Goal: Navigation & Orientation: Find specific page/section

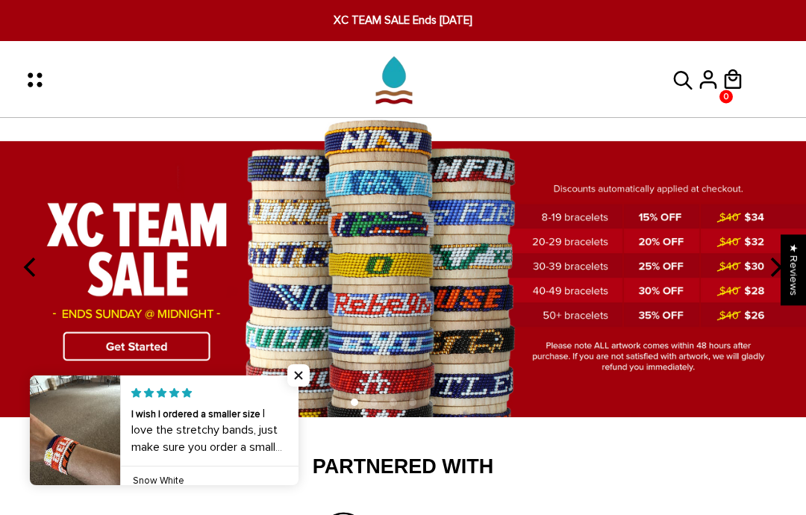
click at [740, 477] on h2 "Partnered With" at bounding box center [402, 466] width 701 height 25
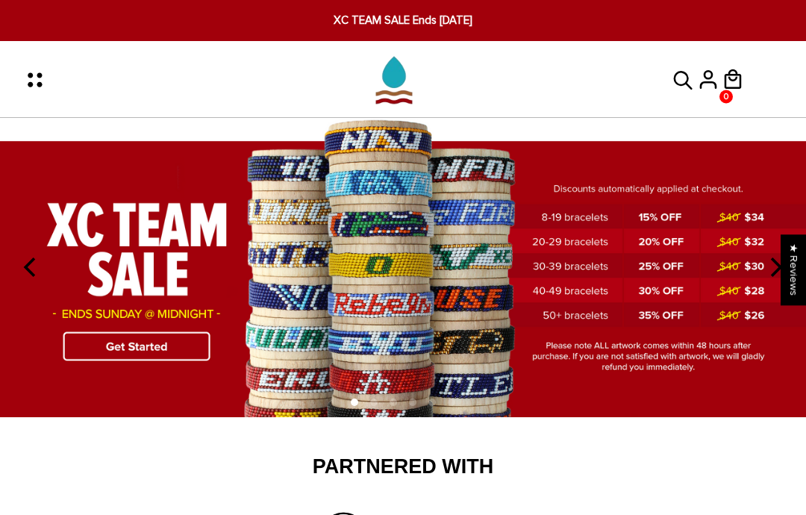
click at [161, 353] on img at bounding box center [403, 268] width 806 height 300
click at [45, 76] on icon "Menu" at bounding box center [39, 79] width 31 height 31
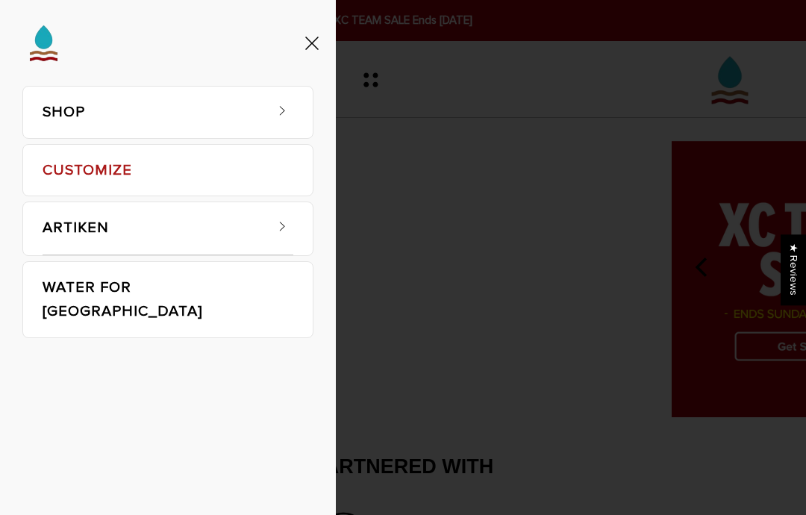
click at [292, 116] on span at bounding box center [282, 107] width 22 height 22
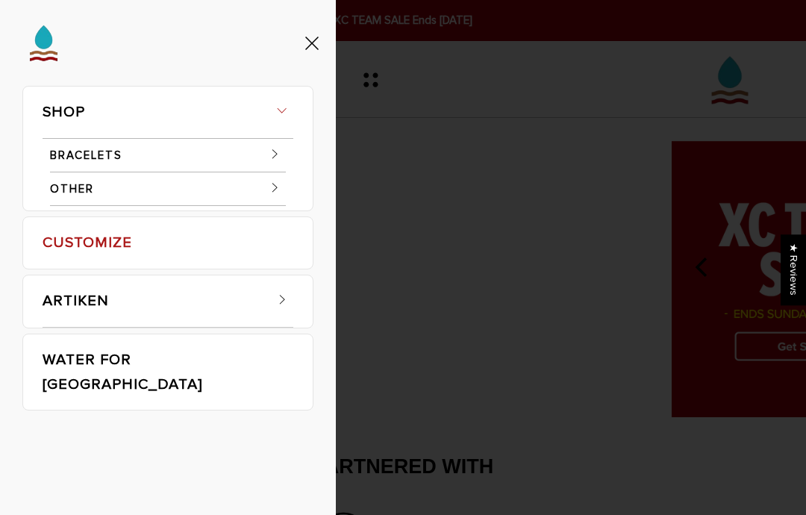
click at [283, 155] on span at bounding box center [274, 153] width 22 height 22
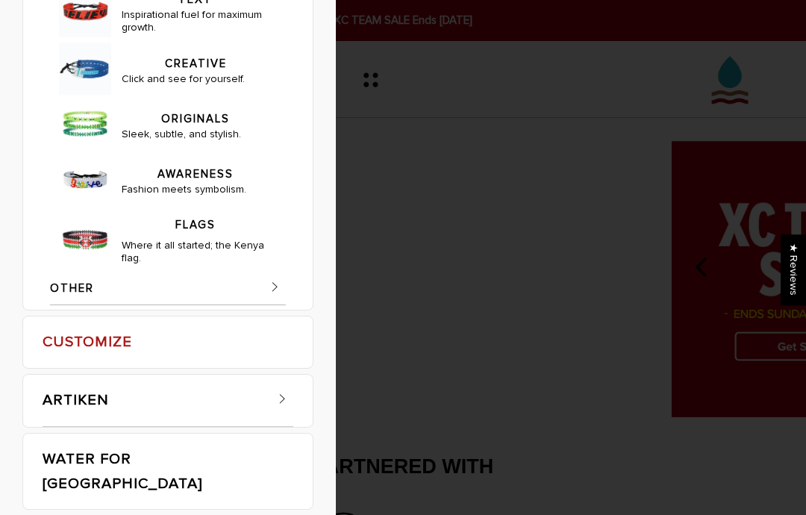
scroll to position [1008, 0]
click at [275, 294] on icon at bounding box center [274, 286] width 15 height 15
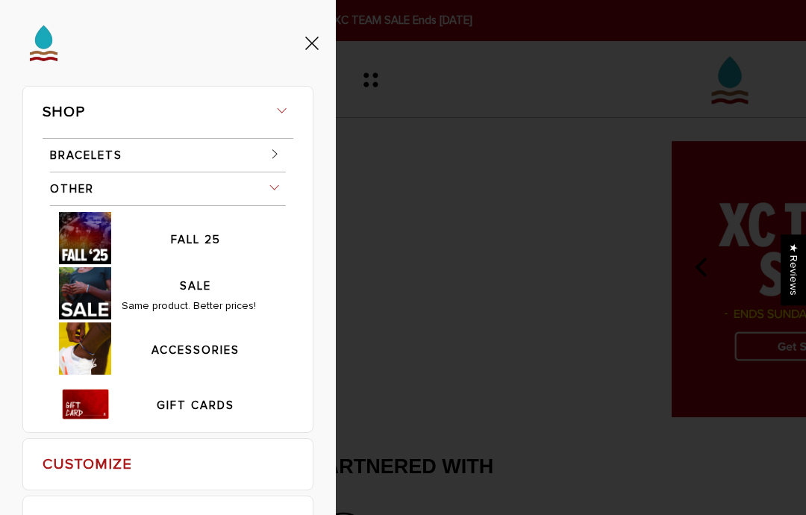
scroll to position [0, 0]
click at [282, 154] on span at bounding box center [274, 153] width 22 height 22
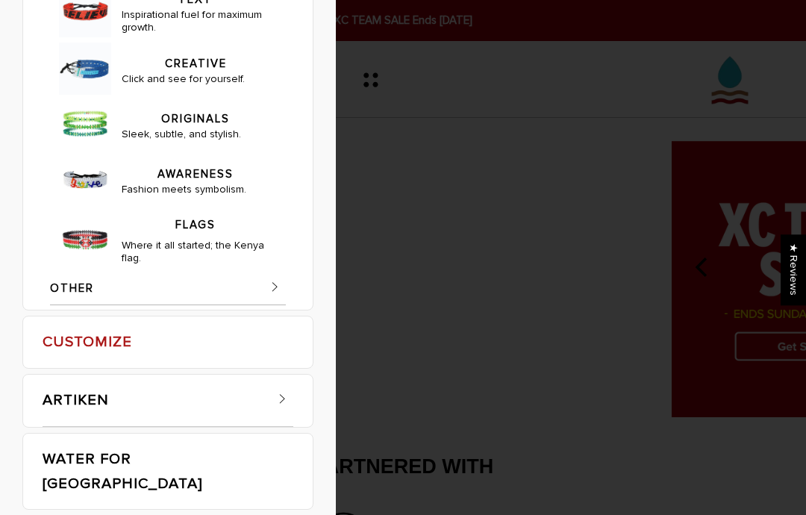
scroll to position [448, 0]
click at [232, 128] on link "ORIGINALS" at bounding box center [196, 114] width 148 height 25
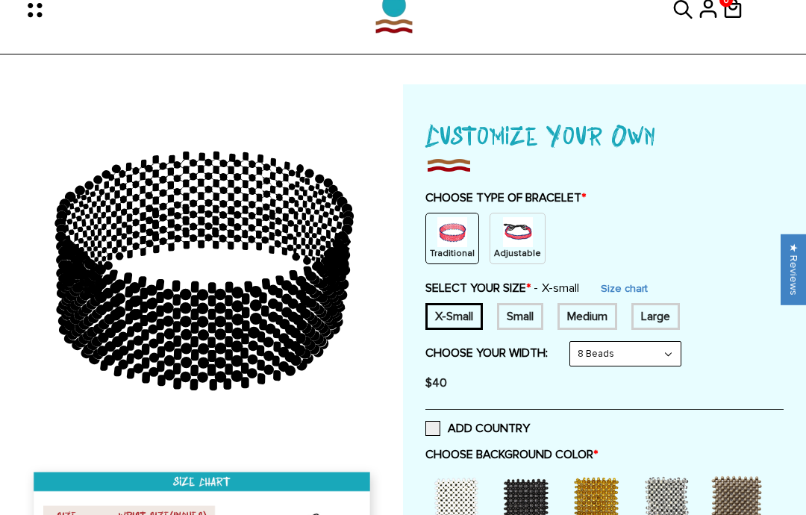
scroll to position [257, 0]
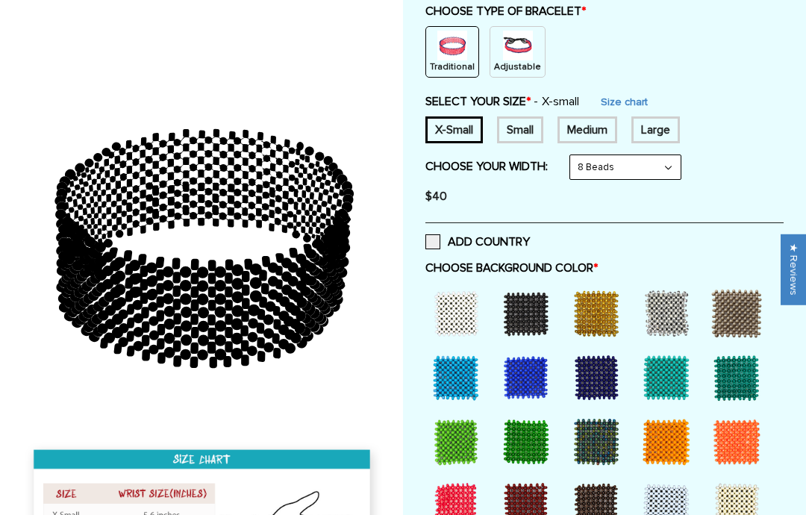
click at [536, 321] on div at bounding box center [526, 314] width 60 height 60
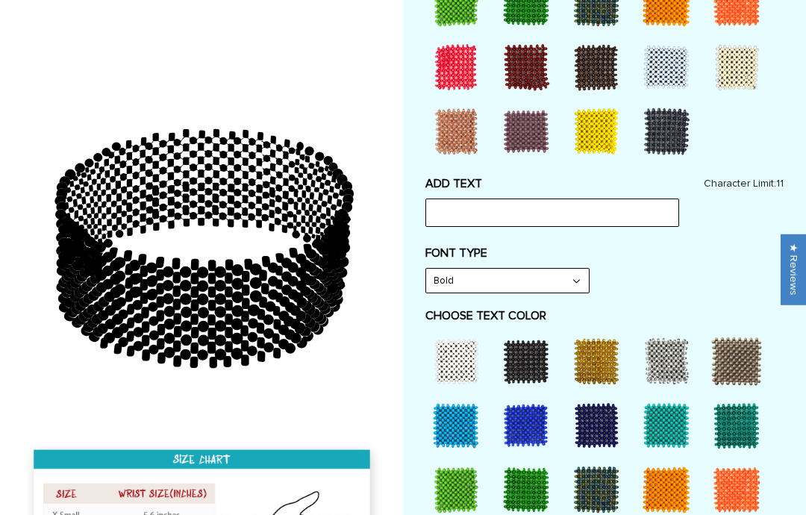
scroll to position [696, 0]
click at [609, 355] on div at bounding box center [596, 361] width 60 height 60
click at [580, 207] on input "text" at bounding box center [552, 212] width 254 height 28
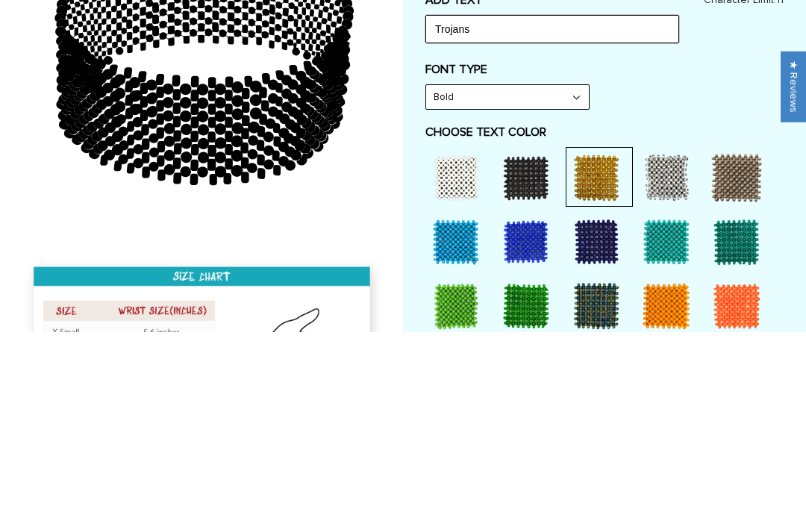
type input "Trojans"
click at [604, 331] on div at bounding box center [596, 361] width 60 height 60
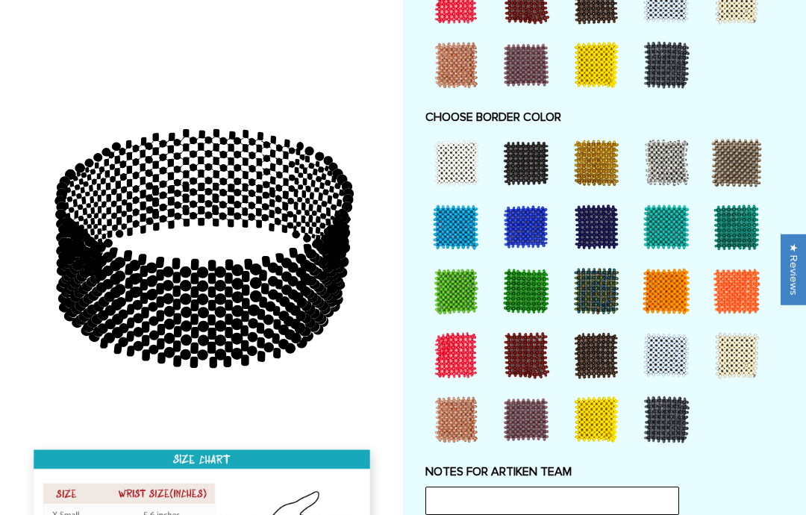
scroll to position [1294, 0]
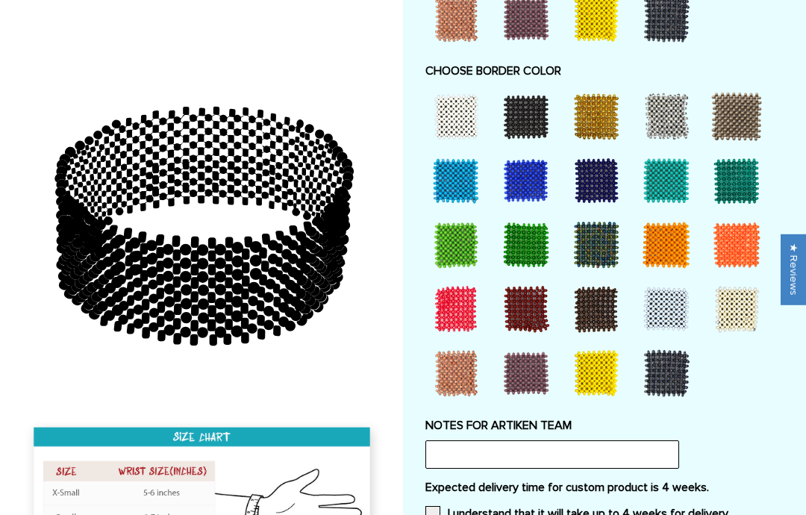
click at [611, 371] on div at bounding box center [596, 374] width 60 height 60
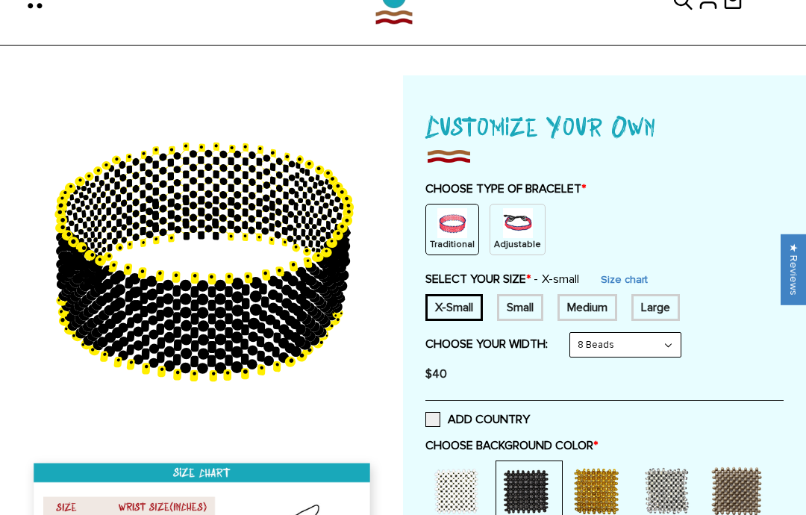
scroll to position [0, 0]
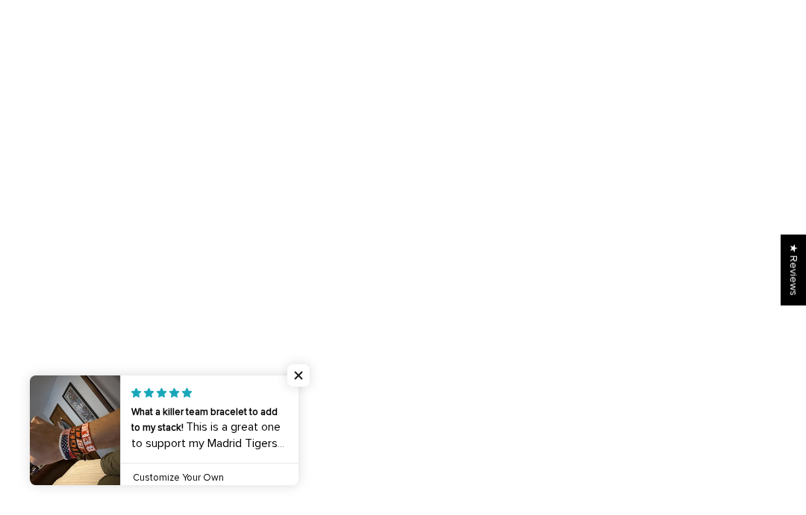
scroll to position [521, 0]
click at [296, 379] on span "Close popup widget" at bounding box center [298, 375] width 22 height 22
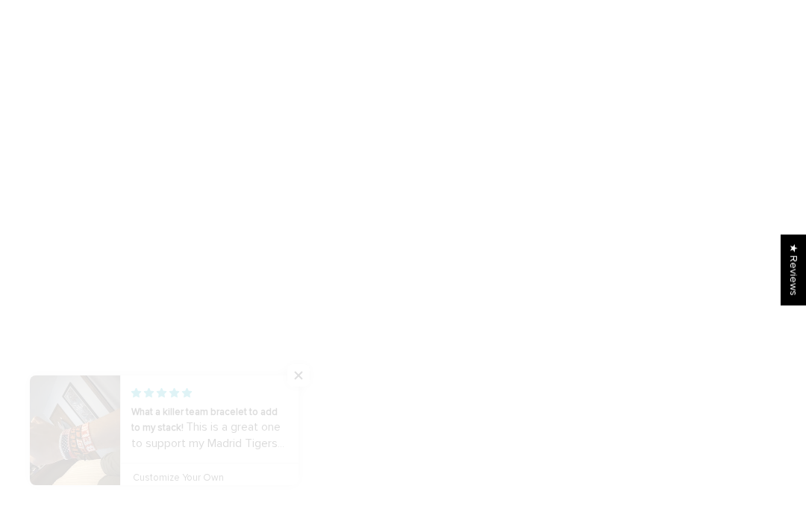
click at [307, 380] on span "Close popup widget" at bounding box center [298, 375] width 22 height 22
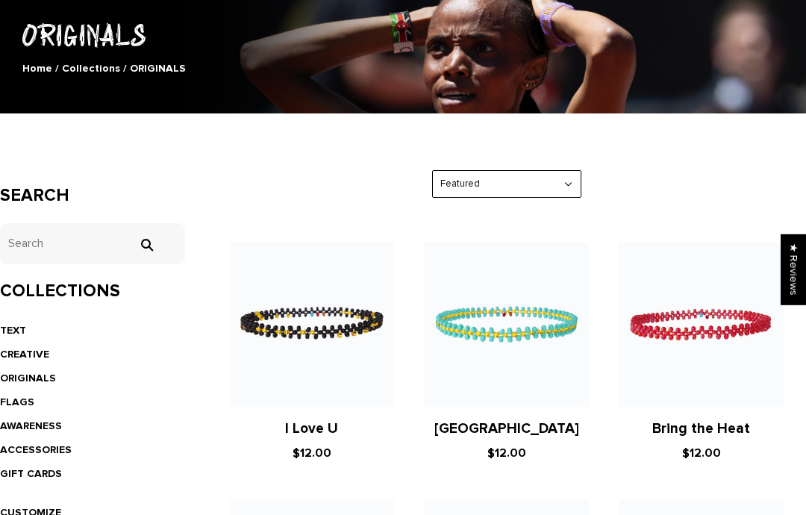
scroll to position [258, 0]
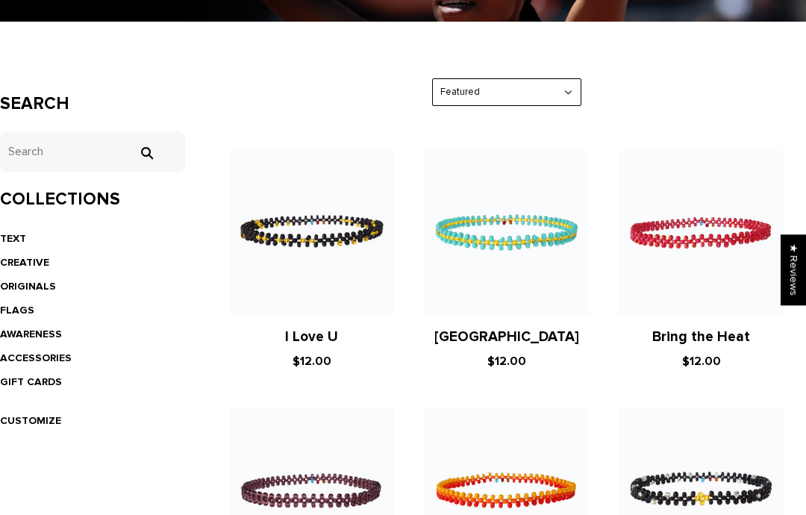
click at [40, 287] on link "ORIGINALS" at bounding box center [28, 286] width 56 height 13
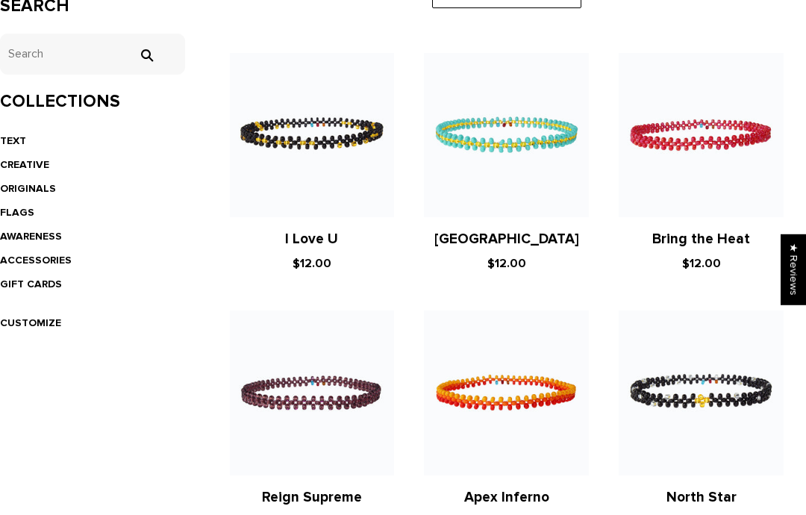
scroll to position [255, 0]
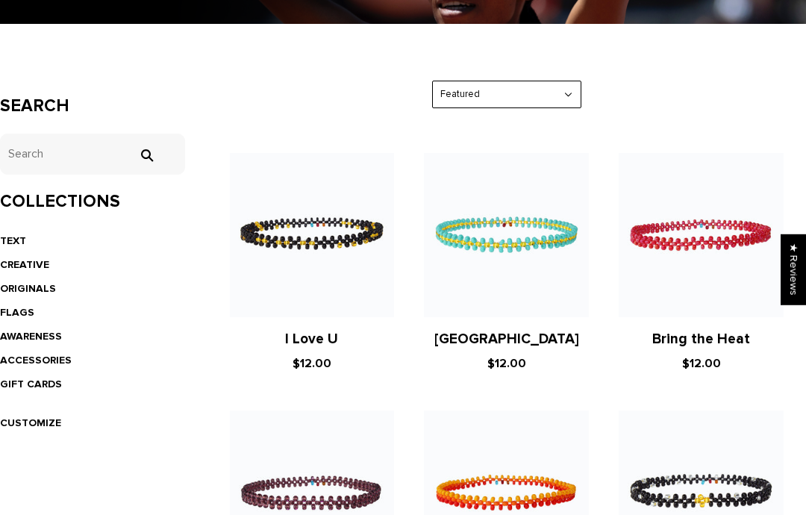
click at [46, 269] on link "CREATIVE" at bounding box center [24, 265] width 49 height 13
click at [17, 312] on link "FLAGS" at bounding box center [17, 312] width 34 height 13
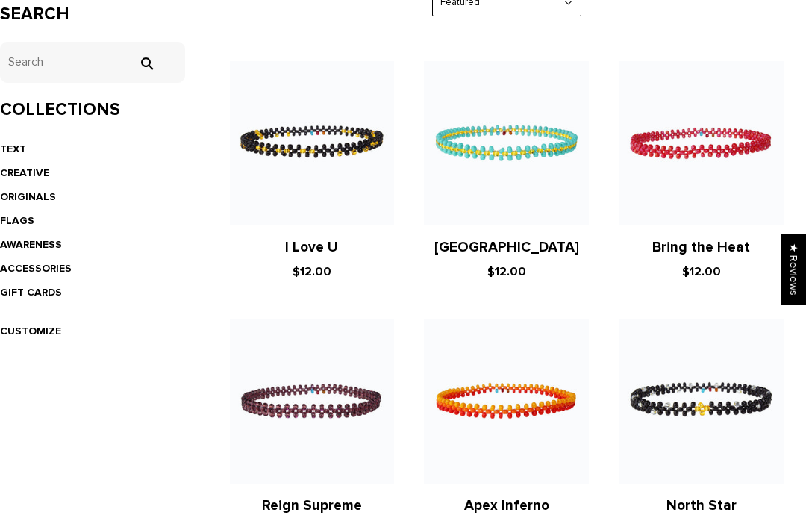
scroll to position [370, 0]
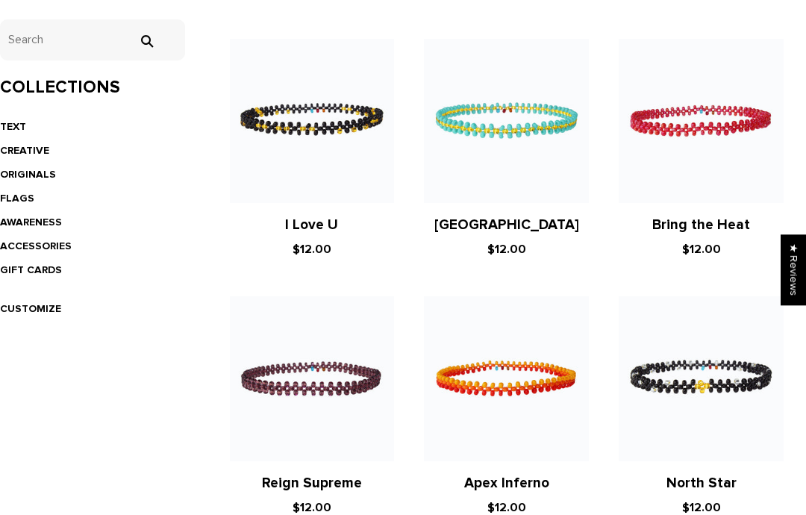
click at [39, 225] on link "AWARENESS" at bounding box center [31, 222] width 62 height 13
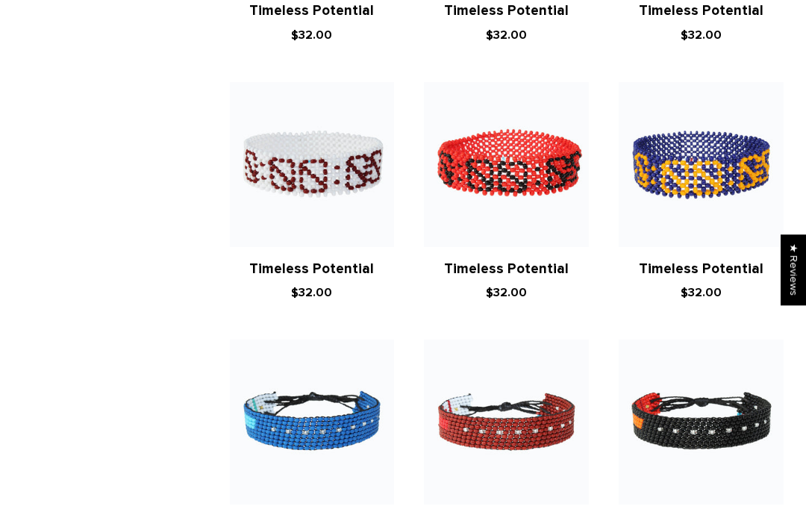
scroll to position [1099, 0]
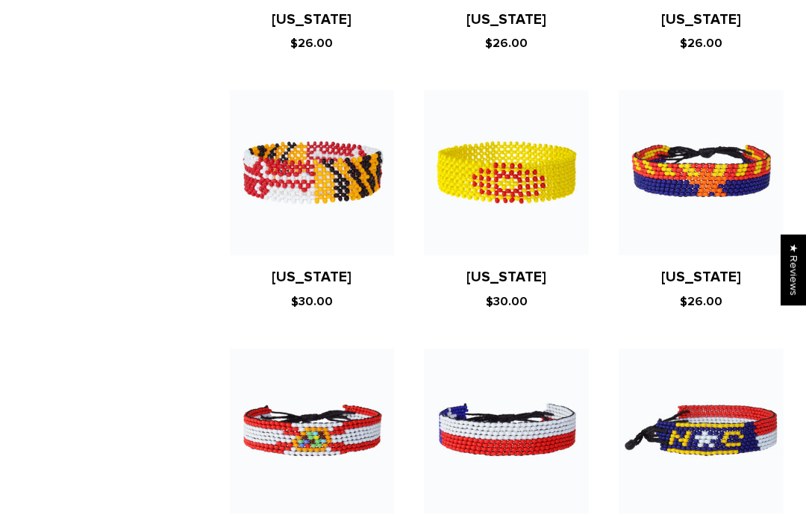
scroll to position [1399, 0]
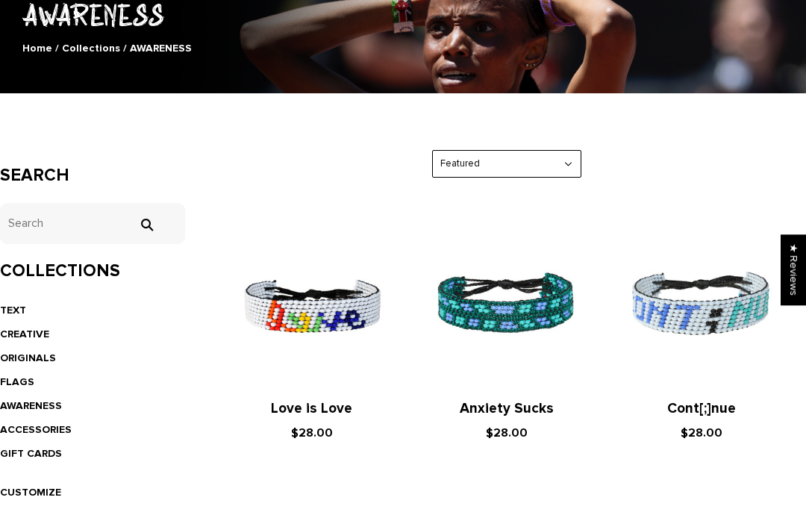
scroll to position [185, 0]
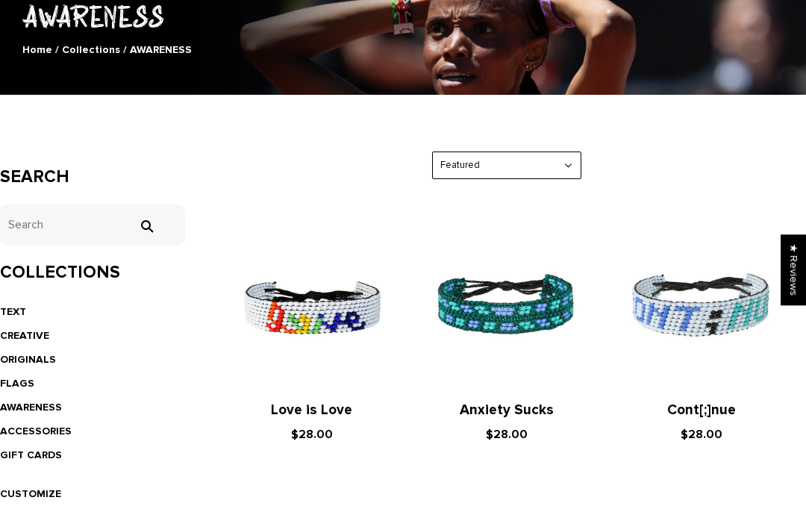
click at [556, 315] on img at bounding box center [506, 306] width 165 height 165
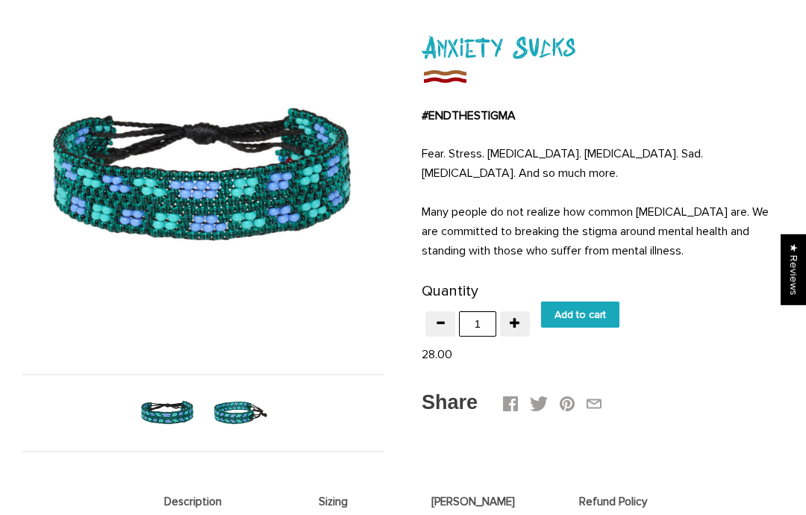
scroll to position [149, 0]
